Goal: Task Accomplishment & Management: Manage account settings

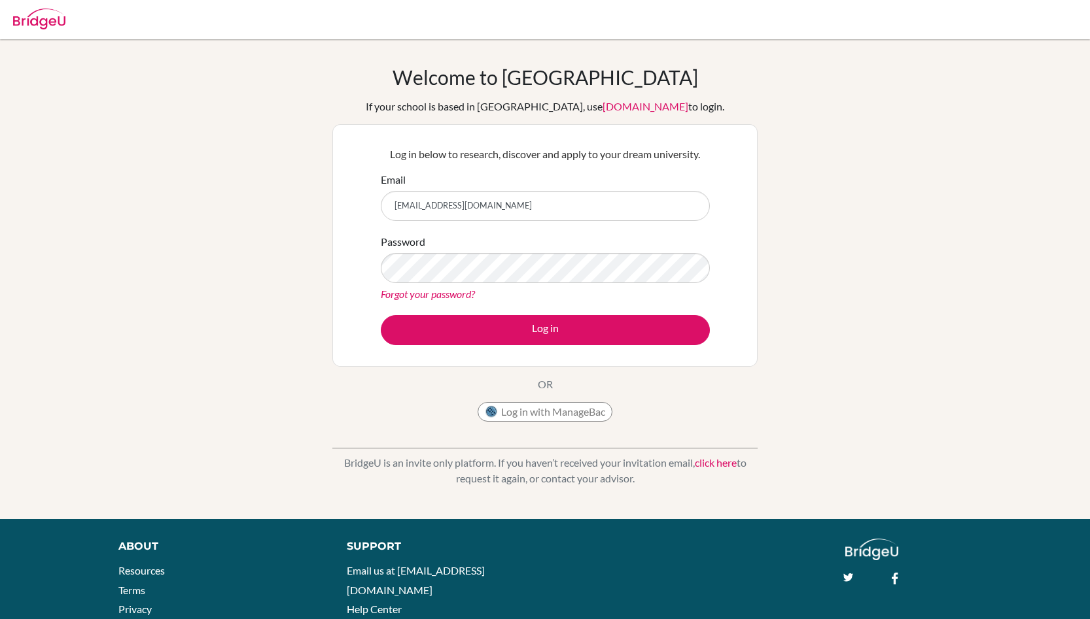
type input "[EMAIL_ADDRESS][DOMAIN_NAME]"
click at [381, 315] on button "Log in" at bounding box center [545, 330] width 329 height 30
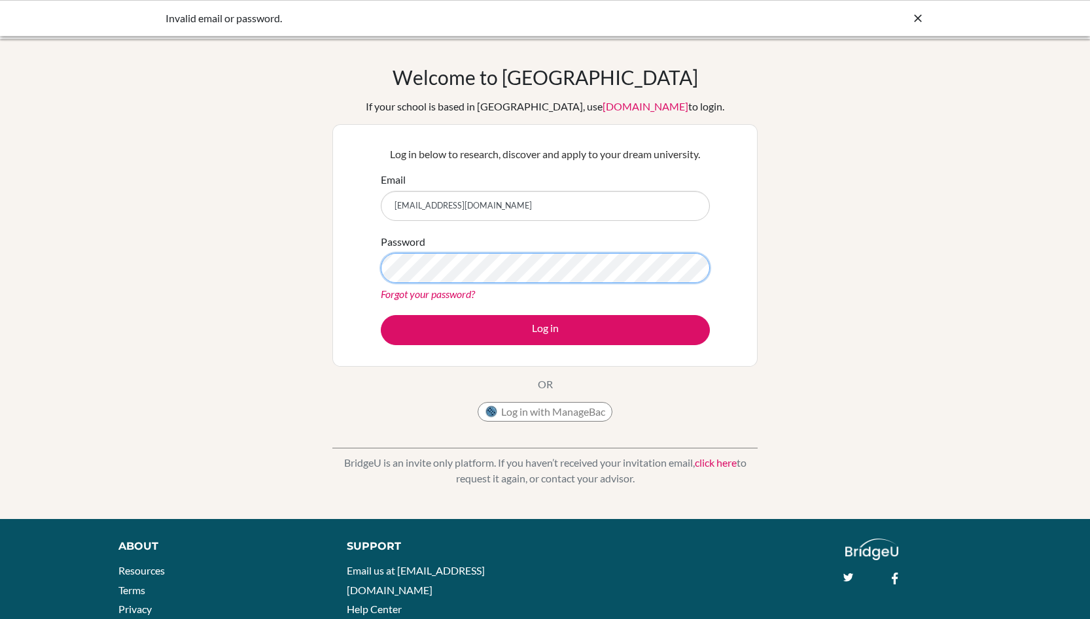
click at [381, 315] on button "Log in" at bounding box center [545, 330] width 329 height 30
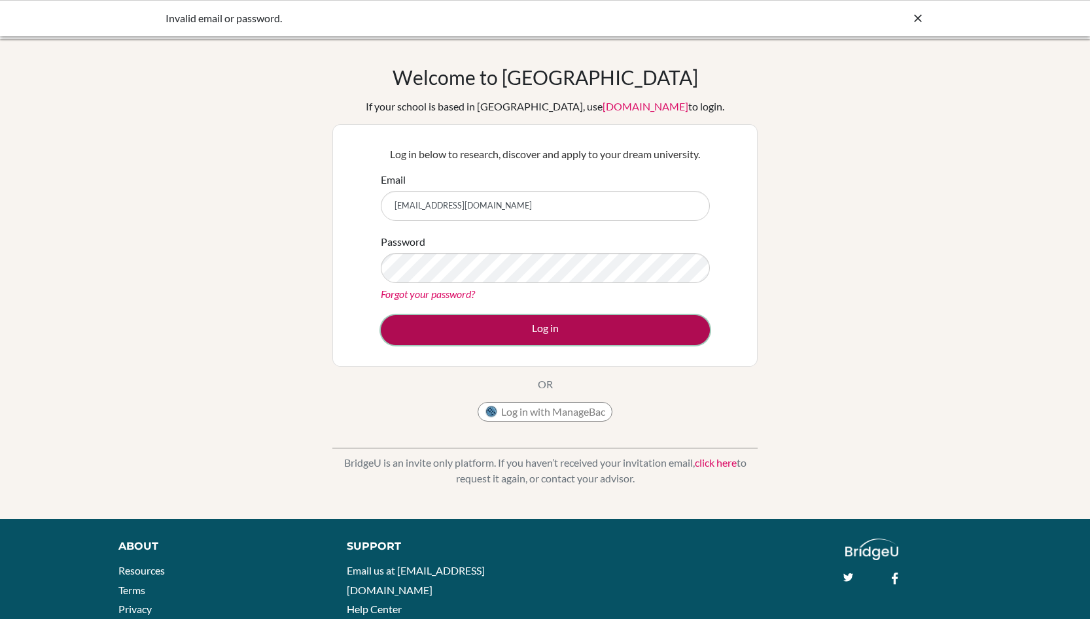
click at [574, 327] on button "Log in" at bounding box center [545, 330] width 329 height 30
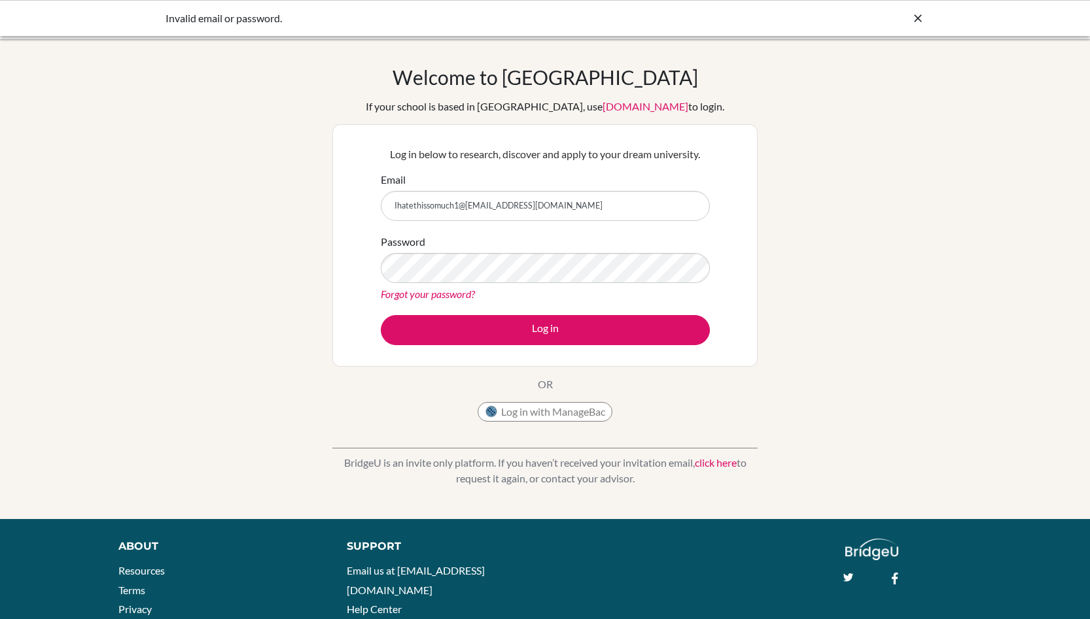
click at [381, 315] on button "Log in" at bounding box center [545, 330] width 329 height 30
type input "[EMAIL_ADDRESS][DOMAIN_NAME]"
click at [381, 315] on button "Log in" at bounding box center [545, 330] width 329 height 30
click at [916, 14] on icon at bounding box center [917, 18] width 13 height 13
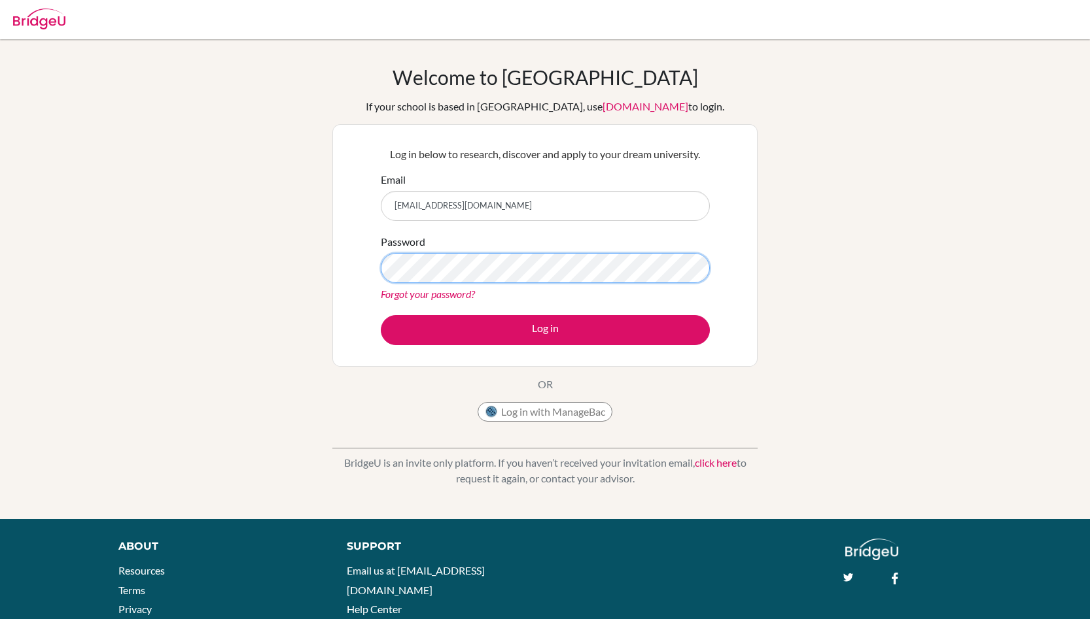
click at [381, 315] on button "Log in" at bounding box center [545, 330] width 329 height 30
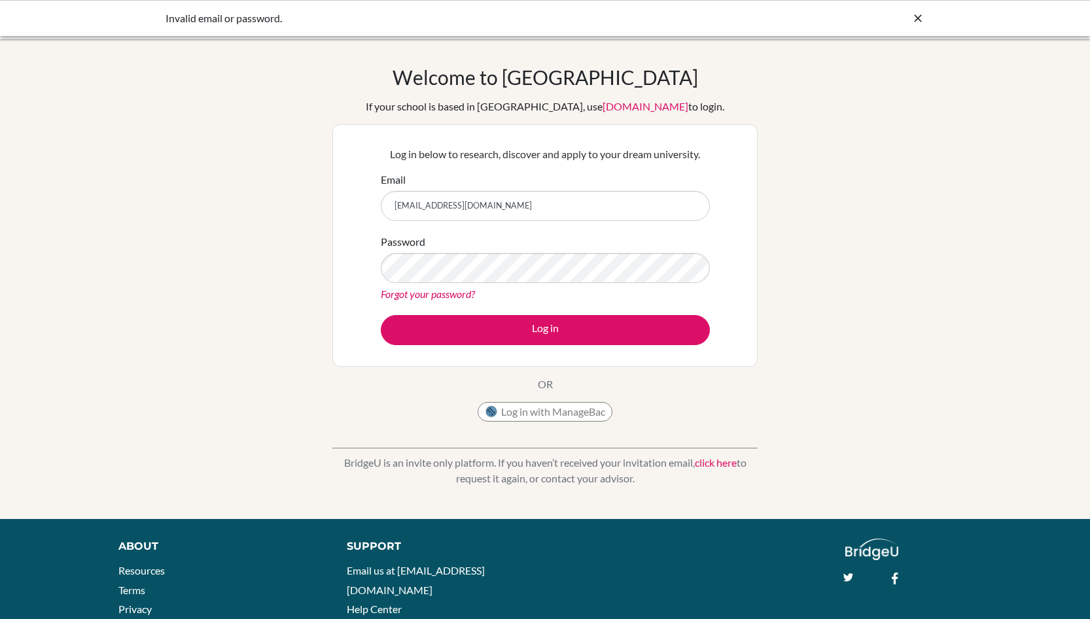
type input "[EMAIL_ADDRESS][DOMAIN_NAME]"
click at [381, 315] on button "Log in" at bounding box center [545, 330] width 329 height 30
click at [585, 415] on button "Log in with ManageBac" at bounding box center [544, 412] width 135 height 20
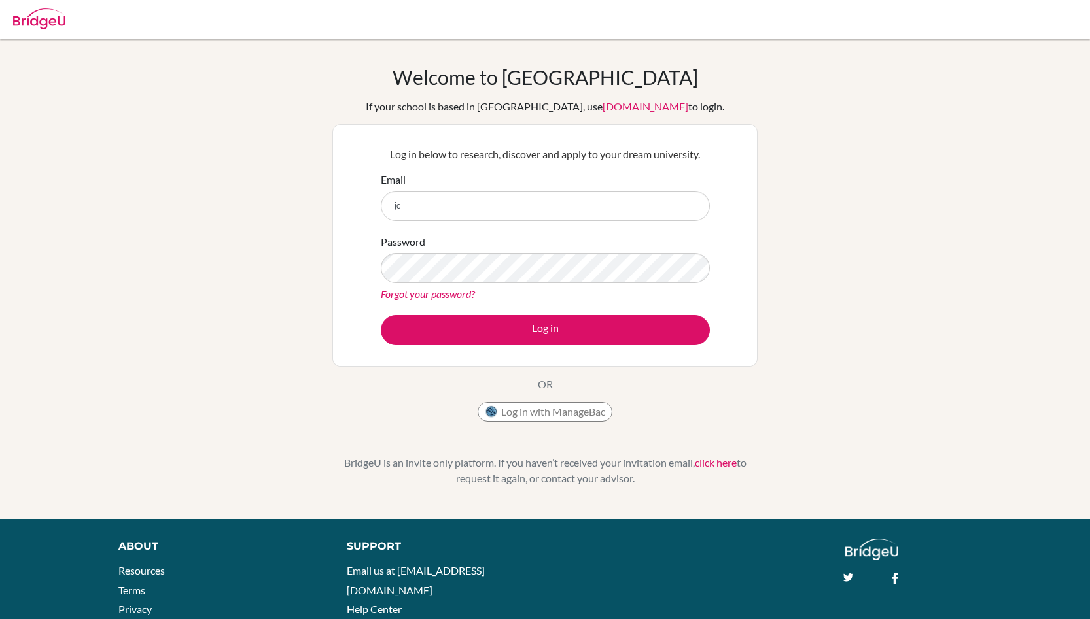
type input "[EMAIL_ADDRESS][DOMAIN_NAME]"
click at [381, 315] on button "Log in" at bounding box center [545, 330] width 329 height 30
type input "[EMAIL_ADDRESS][DOMAIN_NAME]"
click at [381, 315] on button "Log in" at bounding box center [545, 330] width 329 height 30
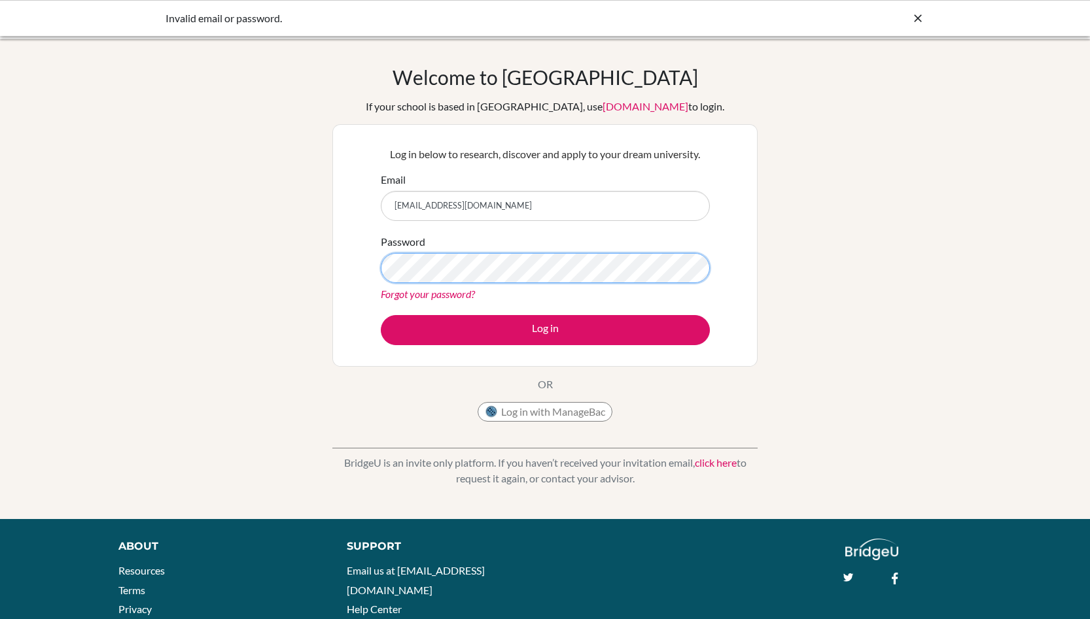
click at [381, 315] on button "Log in" at bounding box center [545, 330] width 329 height 30
click at [919, 19] on icon at bounding box center [917, 18] width 13 height 13
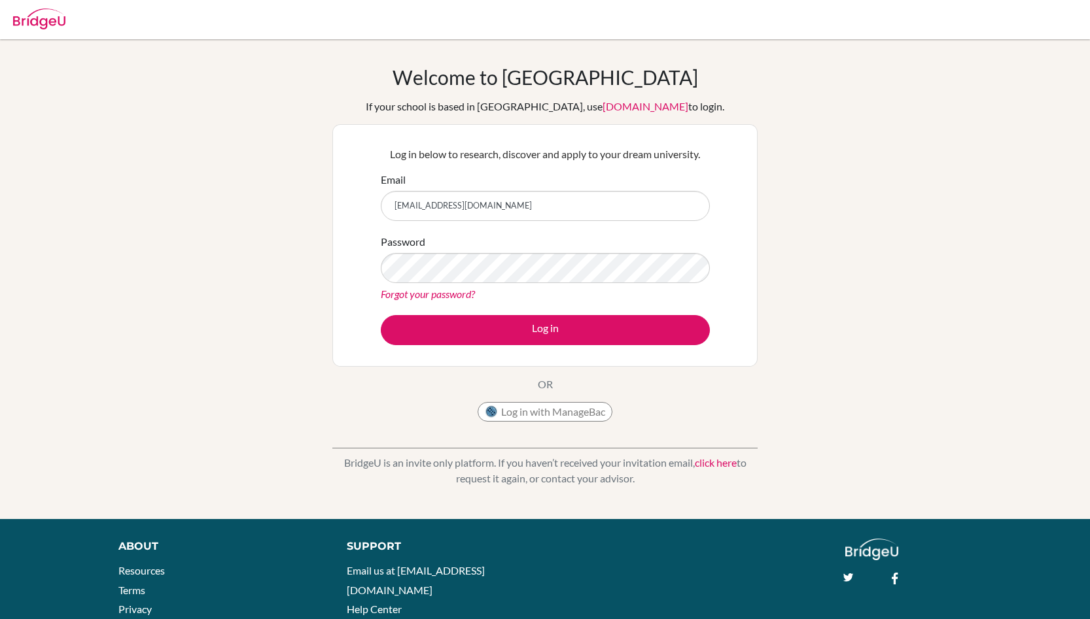
type input "[EMAIL_ADDRESS][DOMAIN_NAME]"
click at [381, 315] on button "Log in" at bounding box center [545, 330] width 329 height 30
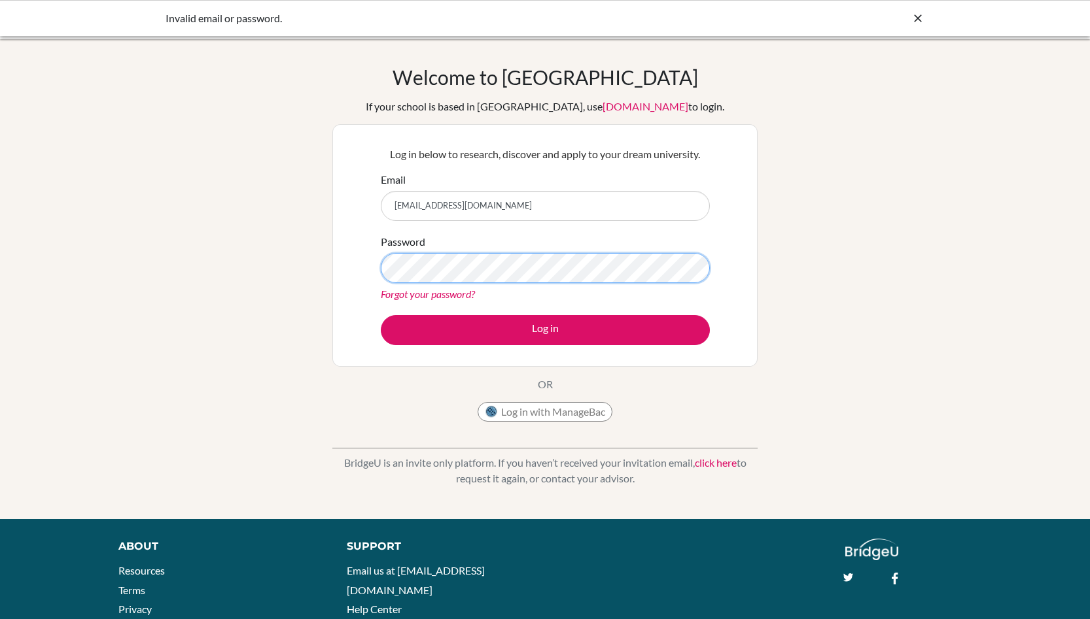
click at [381, 315] on button "Log in" at bounding box center [545, 330] width 329 height 30
click at [459, 205] on input "[EMAIL_ADDRESS][DOMAIN_NAME]" at bounding box center [545, 206] width 329 height 30
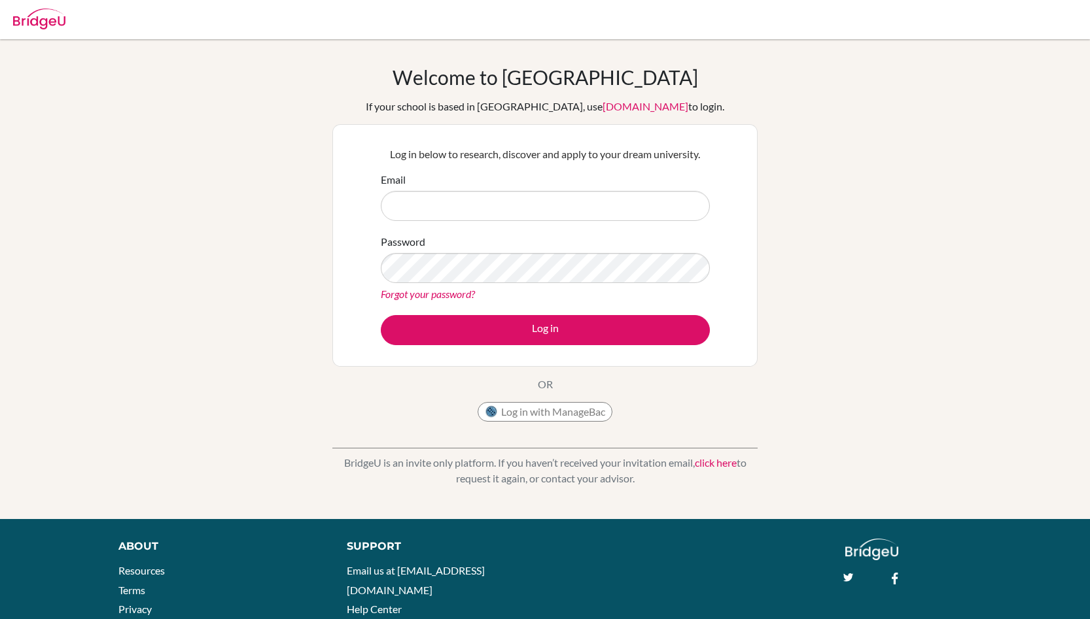
click at [574, 208] on input "Email" at bounding box center [545, 206] width 329 height 30
type input "[EMAIL_ADDRESS][DOMAIN_NAME]"
click at [381, 315] on button "Log in" at bounding box center [545, 330] width 329 height 30
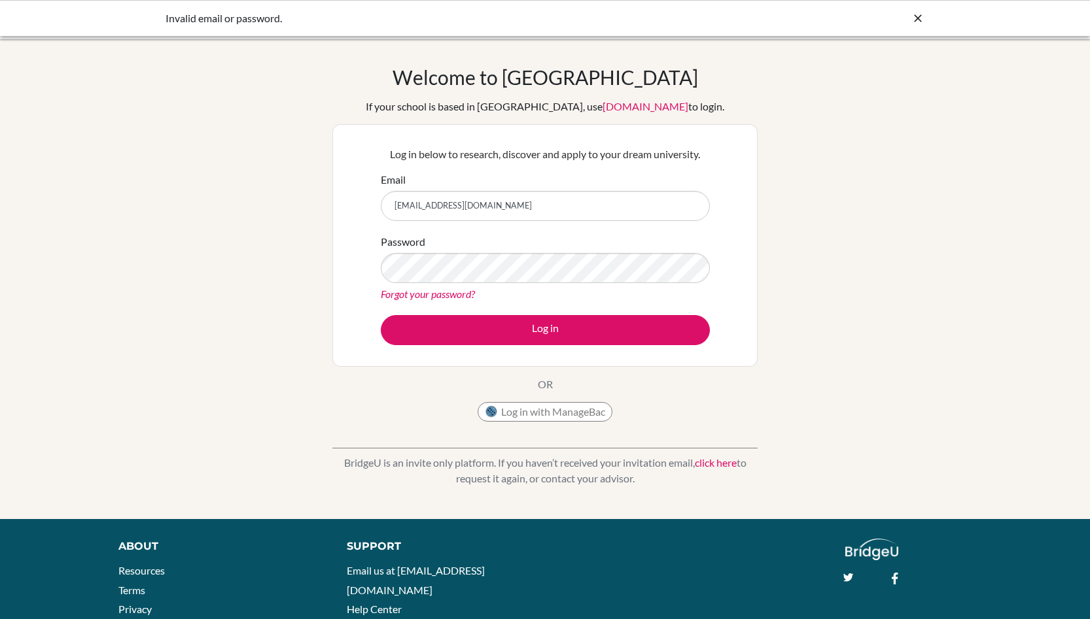
click at [438, 203] on input "[EMAIL_ADDRESS][DOMAIN_NAME]" at bounding box center [545, 206] width 329 height 30
type input "[EMAIL_ADDRESS][DOMAIN_NAME]"
click at [381, 315] on button "Log in" at bounding box center [545, 330] width 329 height 30
click at [551, 417] on button "Log in with ManageBac" at bounding box center [544, 412] width 135 height 20
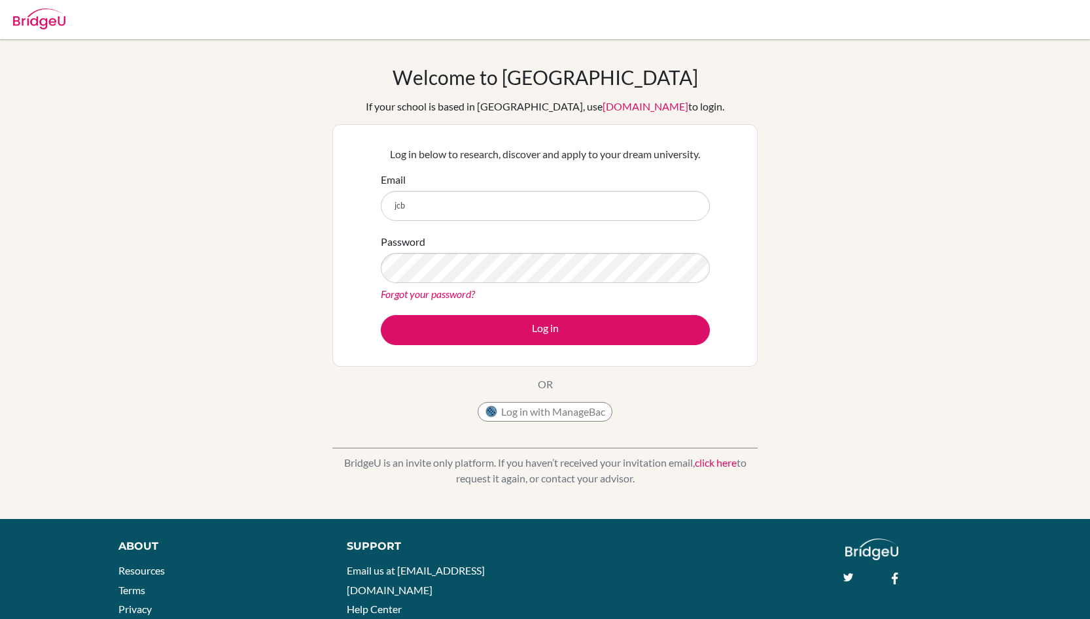
type input "[EMAIL_ADDRESS][DOMAIN_NAME]"
click at [381, 315] on button "Log in" at bounding box center [545, 330] width 329 height 30
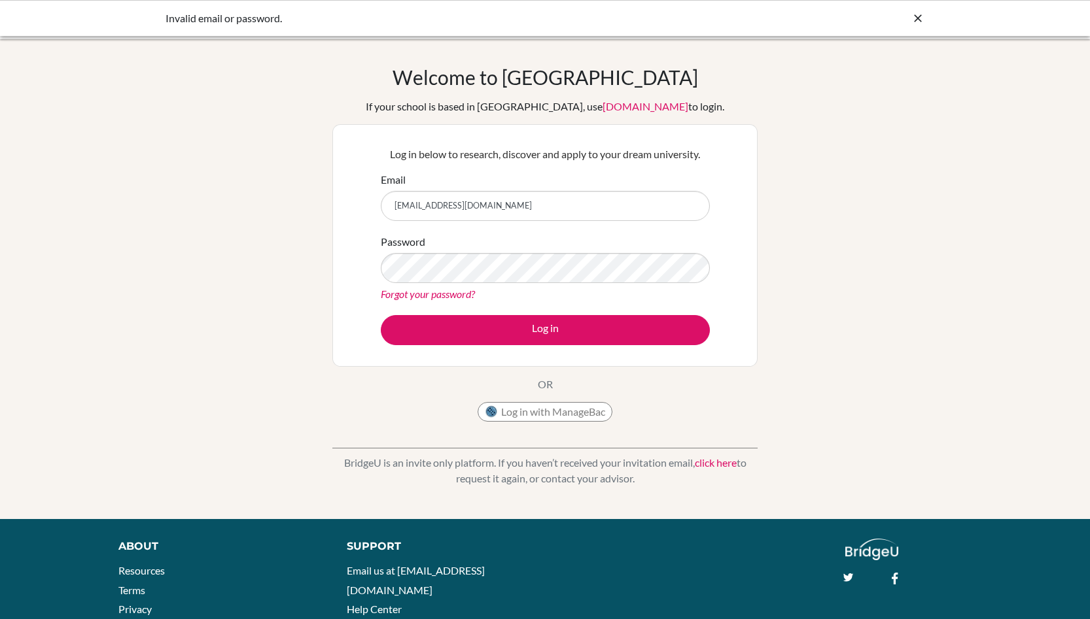
click at [916, 16] on icon at bounding box center [917, 18] width 13 height 13
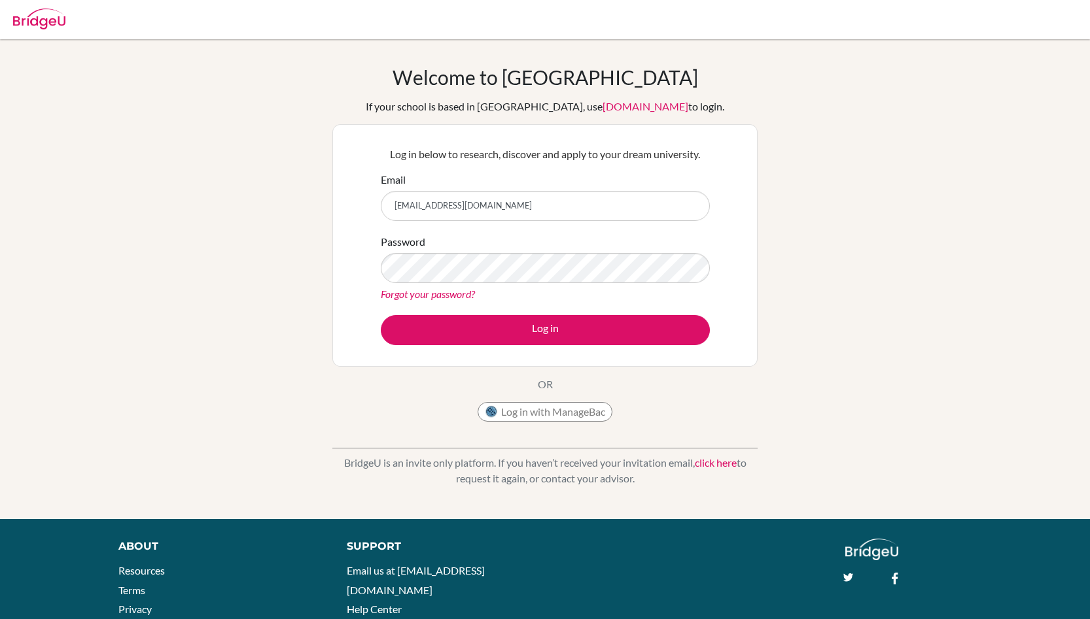
click at [46, 19] on img at bounding box center [39, 19] width 52 height 21
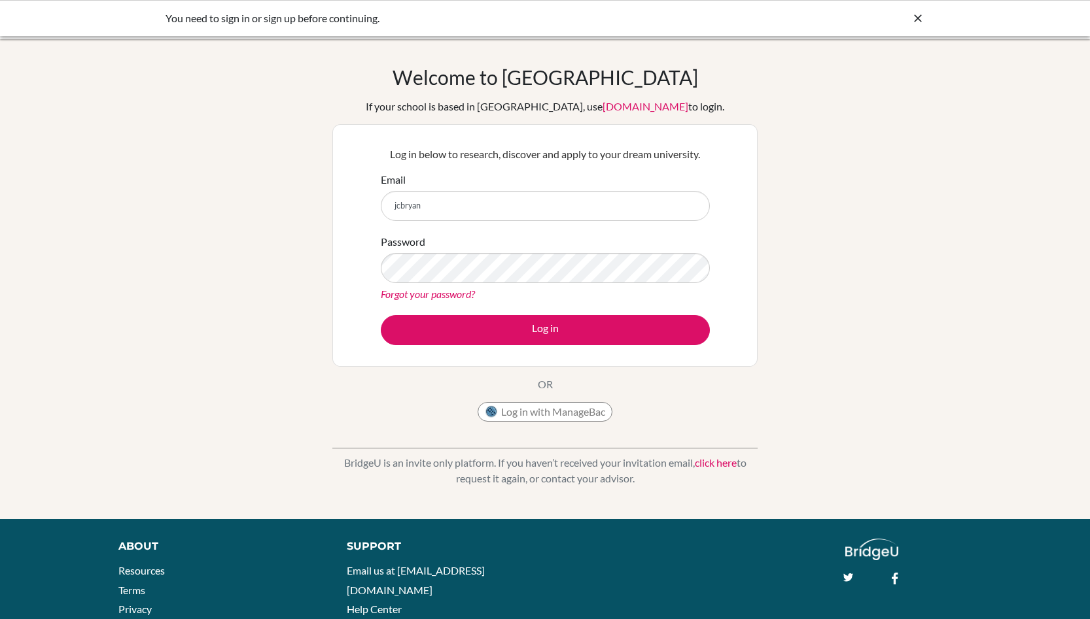
type input "jcbryan356@icloud.com"
click at [381, 315] on button "Log in" at bounding box center [545, 330] width 329 height 30
click at [917, 21] on icon at bounding box center [917, 18] width 13 height 13
